Goal: Information Seeking & Learning: Learn about a topic

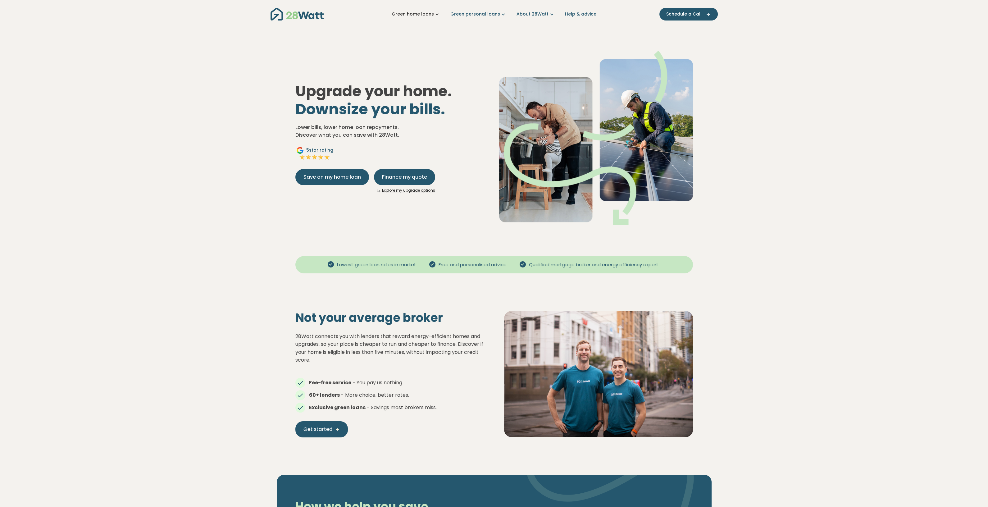
click at [423, 16] on link "Green home loans" at bounding box center [416, 14] width 49 height 7
click at [467, 13] on link "Green personal loans" at bounding box center [478, 14] width 56 height 7
click at [486, 70] on button "For outright owners" at bounding box center [484, 69] width 73 height 11
click at [470, 98] on link "Brighte" at bounding box center [469, 97] width 32 height 9
